Goal: Task Accomplishment & Management: Complete application form

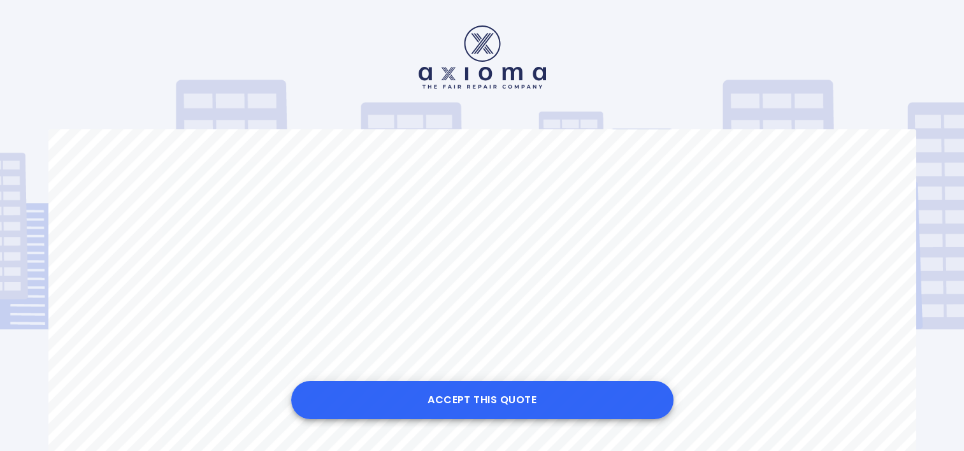
click at [482, 408] on button "Accept this Quote" at bounding box center [482, 400] width 382 height 38
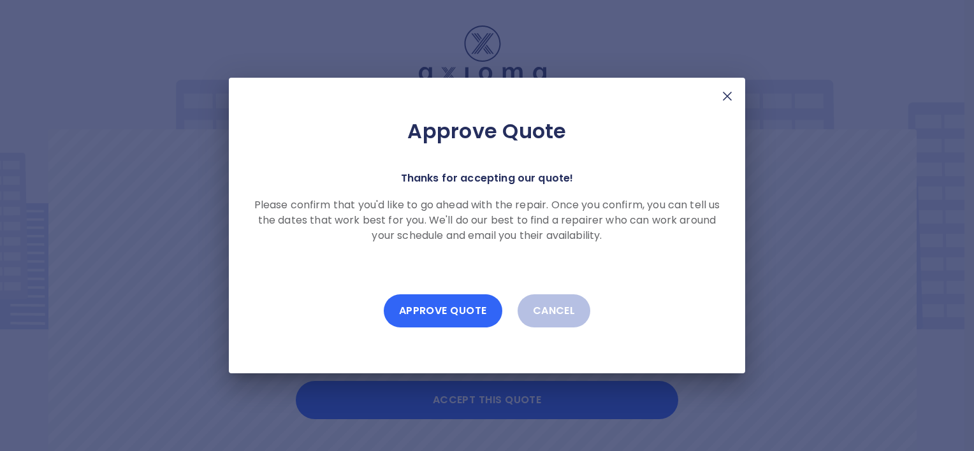
click at [423, 305] on button "Approve Quote" at bounding box center [443, 310] width 119 height 33
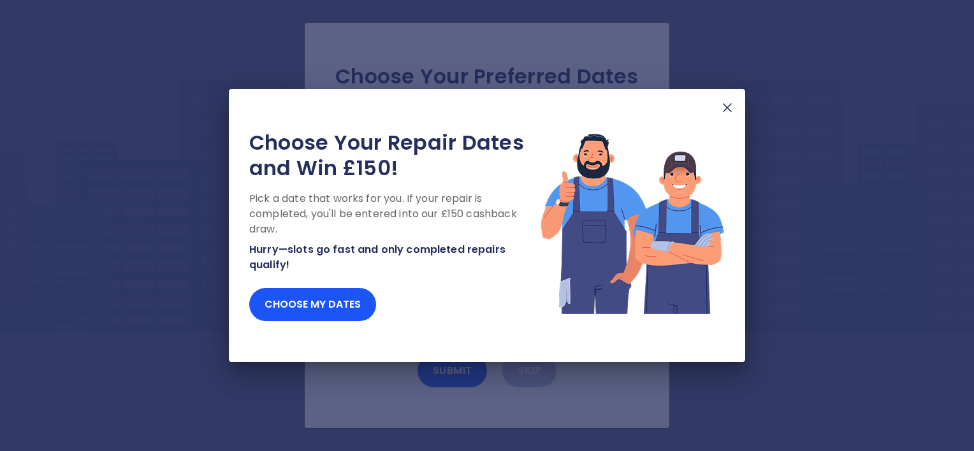
click at [724, 108] on img at bounding box center [726, 107] width 15 height 15
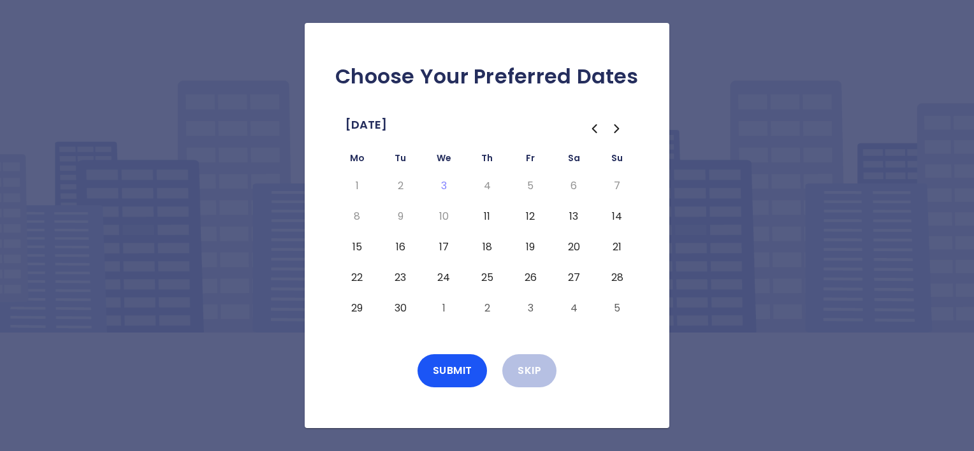
click at [487, 216] on button "11" at bounding box center [486, 216] width 23 height 20
click at [451, 364] on button "Submit" at bounding box center [452, 370] width 70 height 33
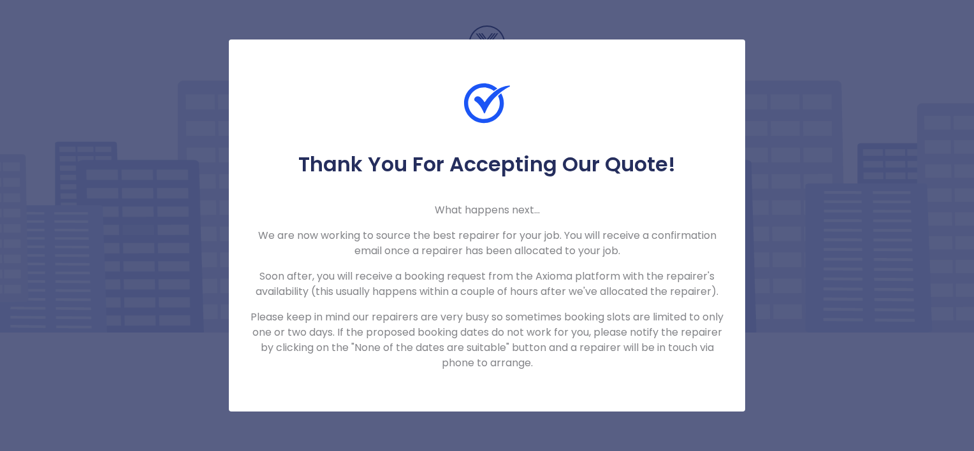
click at [678, 400] on div "Thank You For Accepting Our Quote! What happens next... We are now working to s…" at bounding box center [487, 226] width 516 height 372
